Goal: Task Accomplishment & Management: Manage account settings

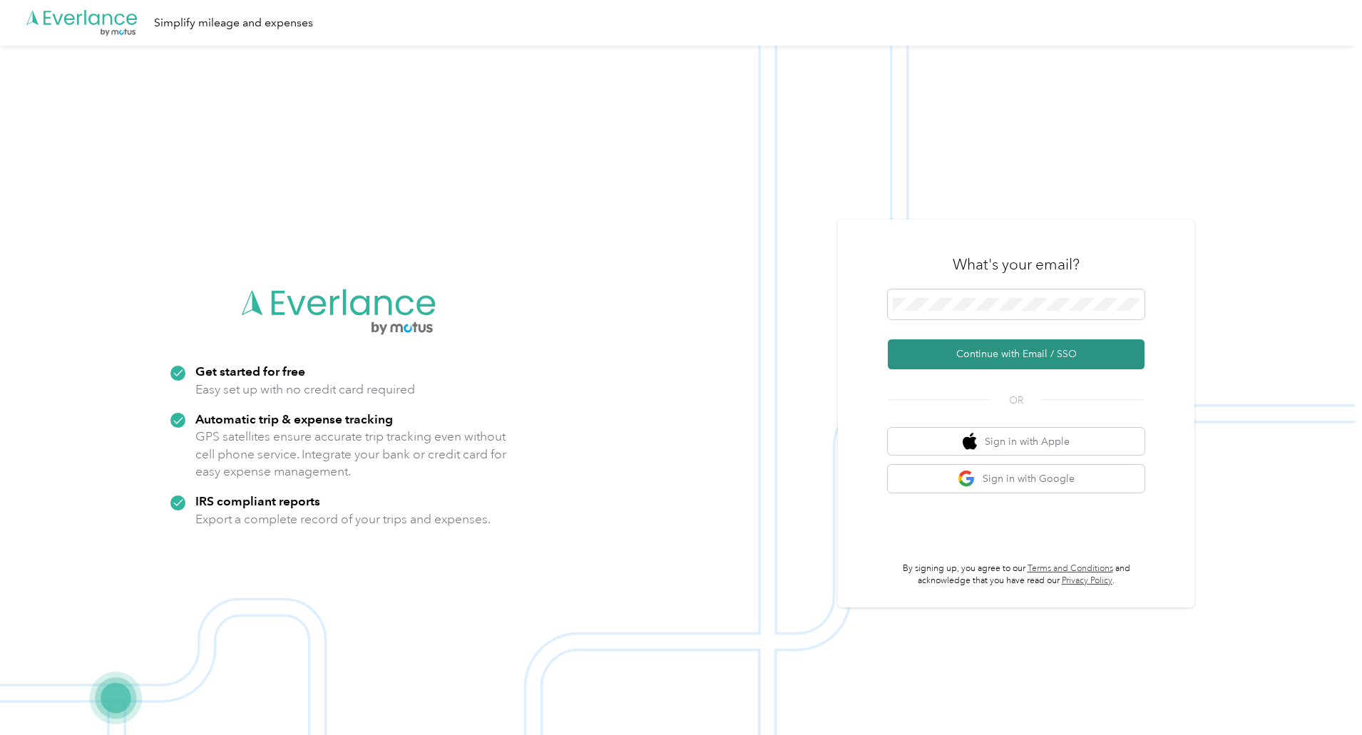
click at [1001, 357] on button "Continue with Email / SSO" at bounding box center [1016, 354] width 257 height 30
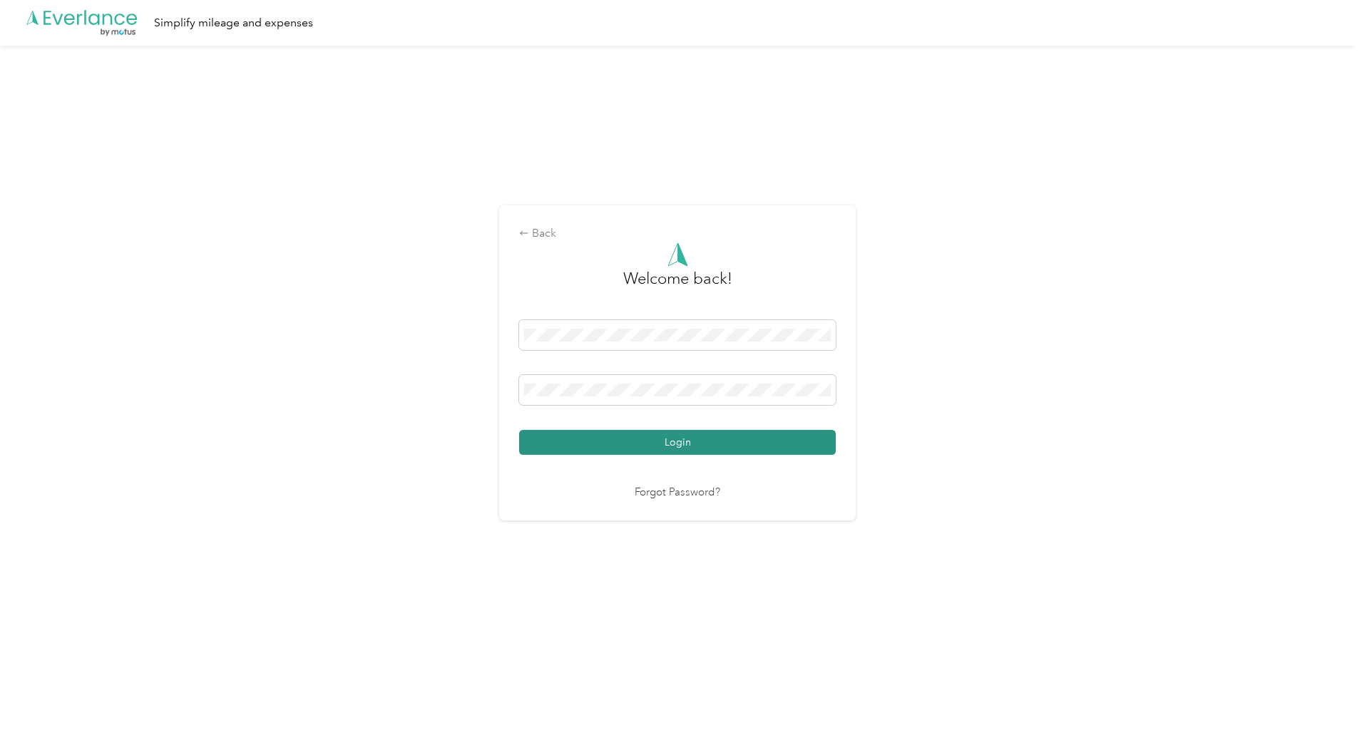
click at [681, 438] on button "Login" at bounding box center [677, 442] width 317 height 25
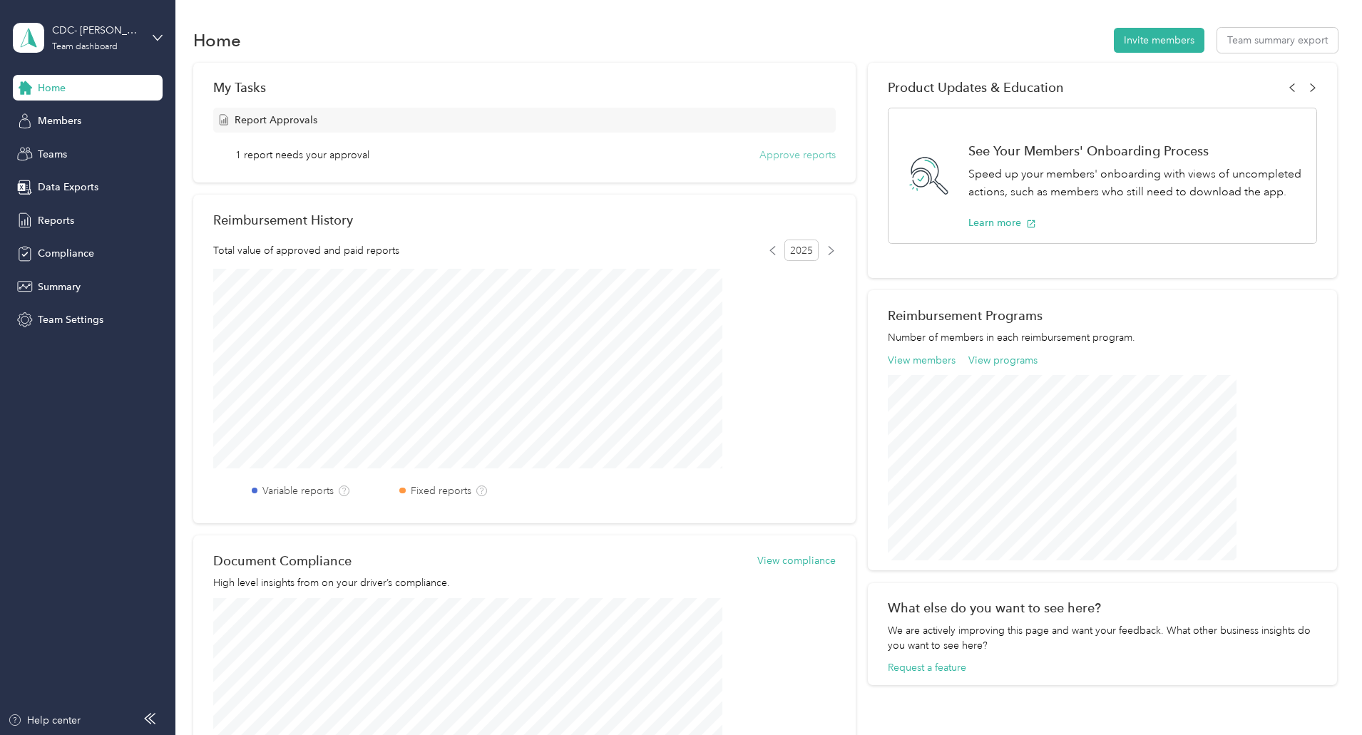
click at [767, 153] on button "Approve reports" at bounding box center [797, 155] width 76 height 15
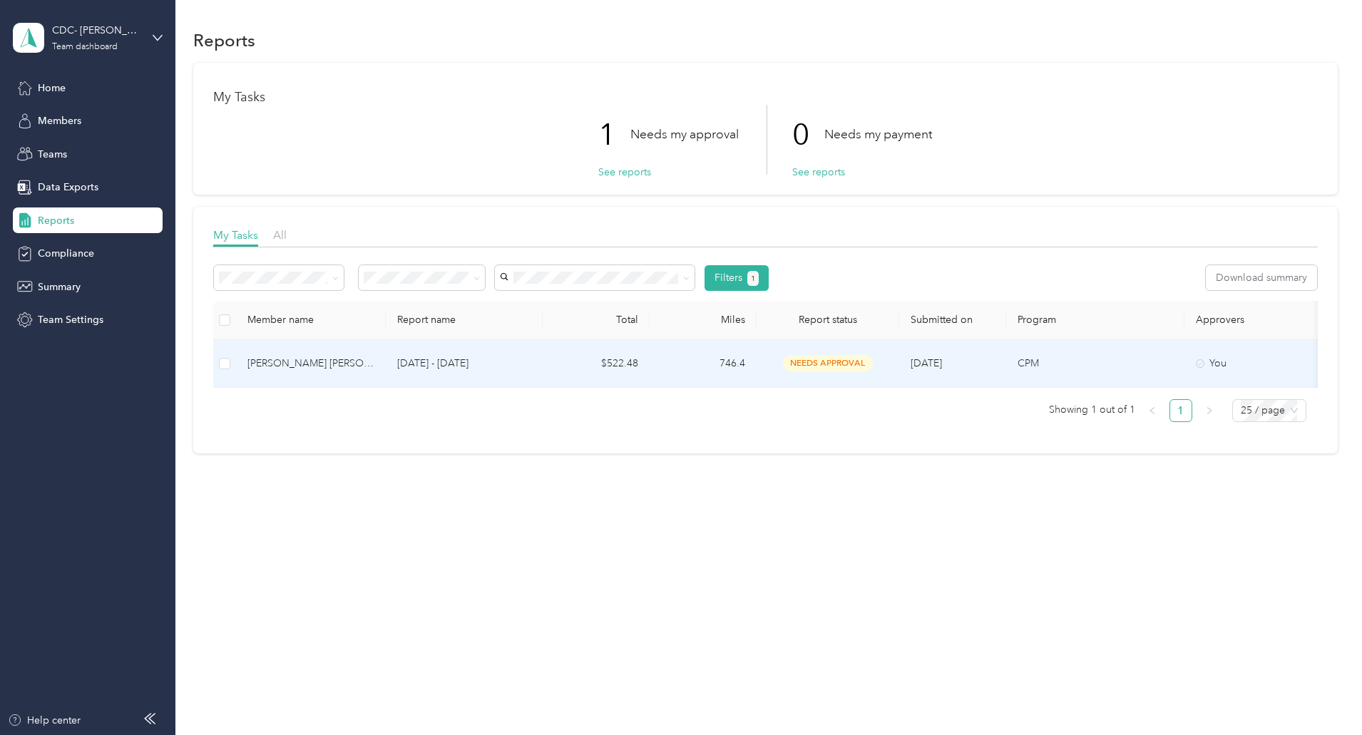
click at [374, 364] on div "[PERSON_NAME] [PERSON_NAME]" at bounding box center [310, 364] width 127 height 16
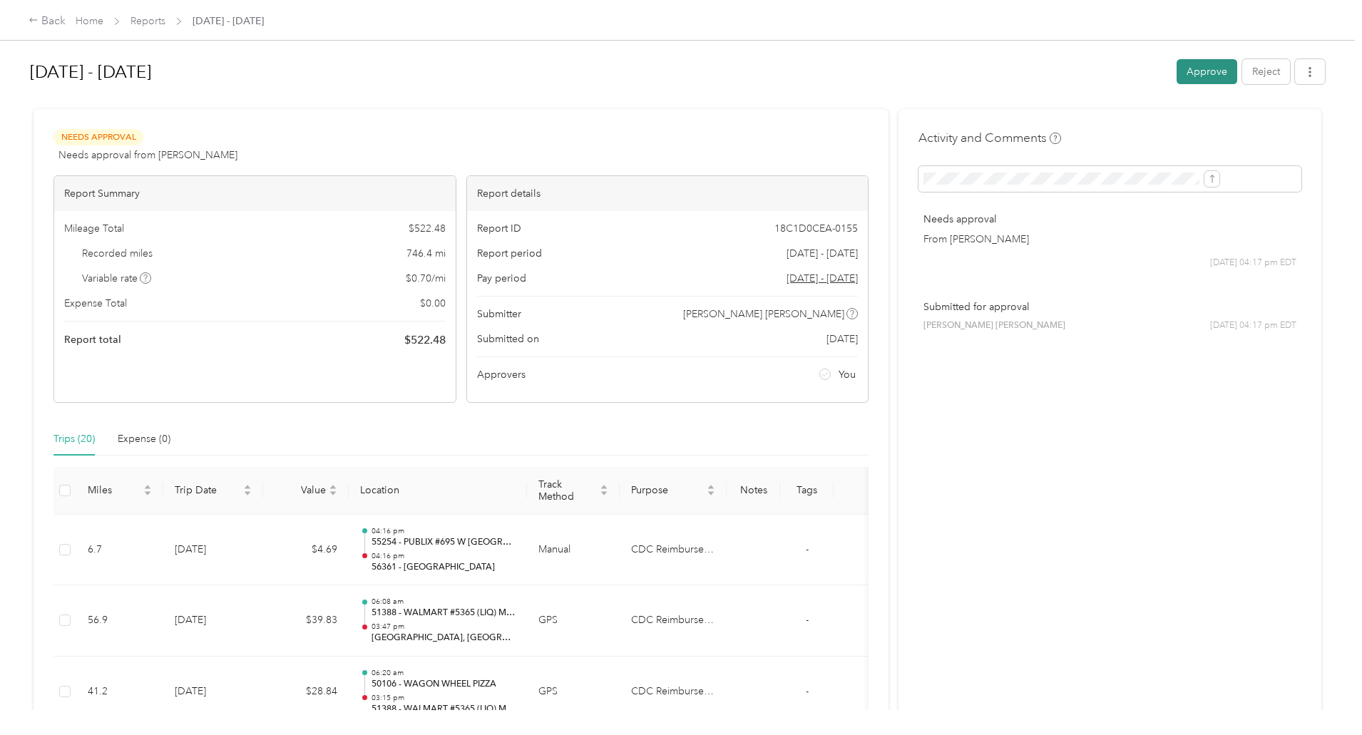
click at [1177, 68] on button "Approve" at bounding box center [1207, 71] width 61 height 25
